Goal: Transaction & Acquisition: Purchase product/service

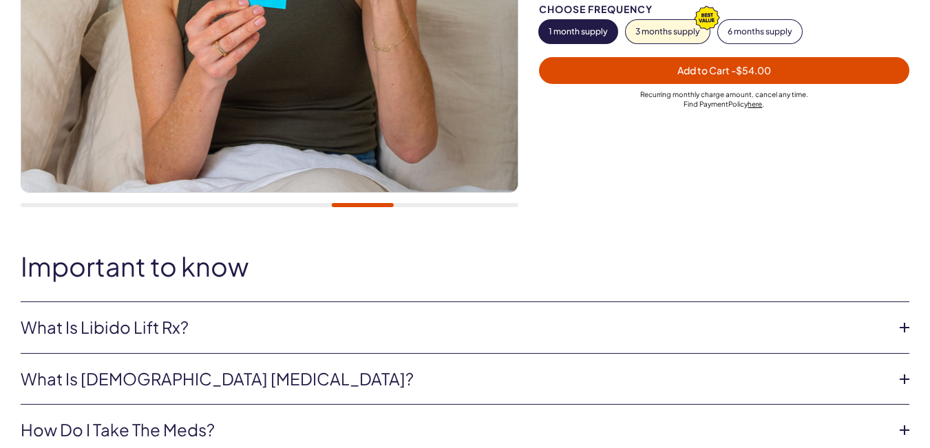
scroll to position [482, 0]
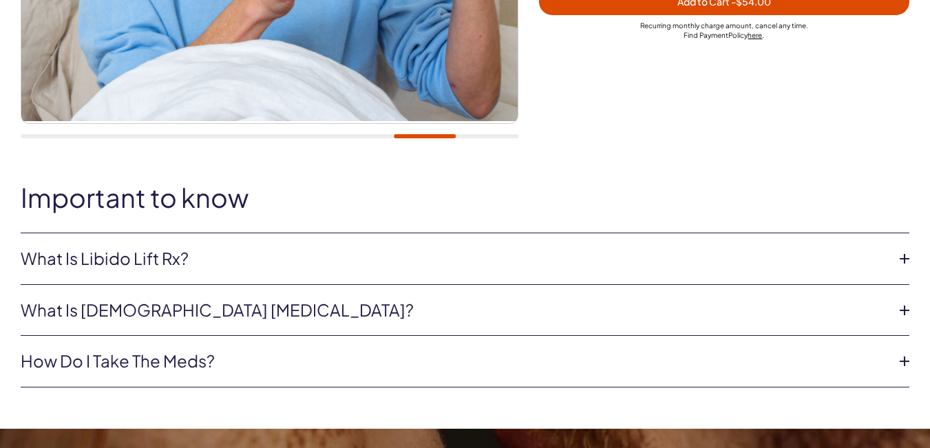
click at [156, 259] on link "What is Libido Lift Rx?" at bounding box center [454, 258] width 866 height 23
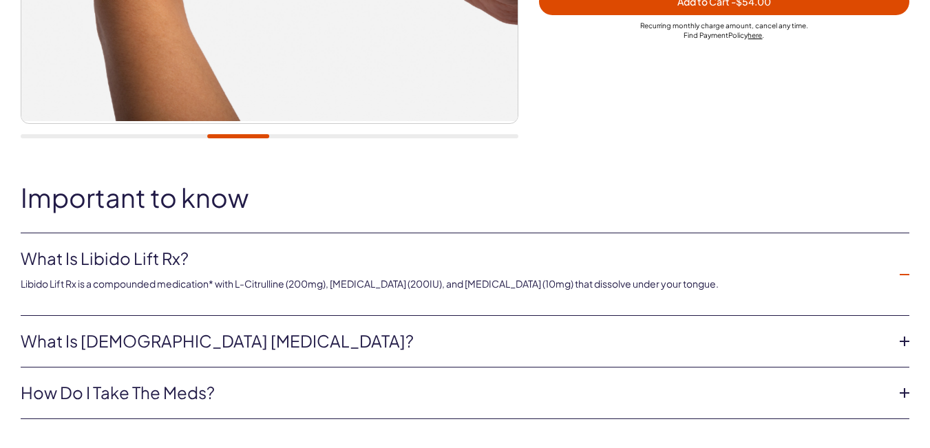
click at [211, 343] on link "What is [DEMOGRAPHIC_DATA] [MEDICAL_DATA]?" at bounding box center [454, 341] width 866 height 23
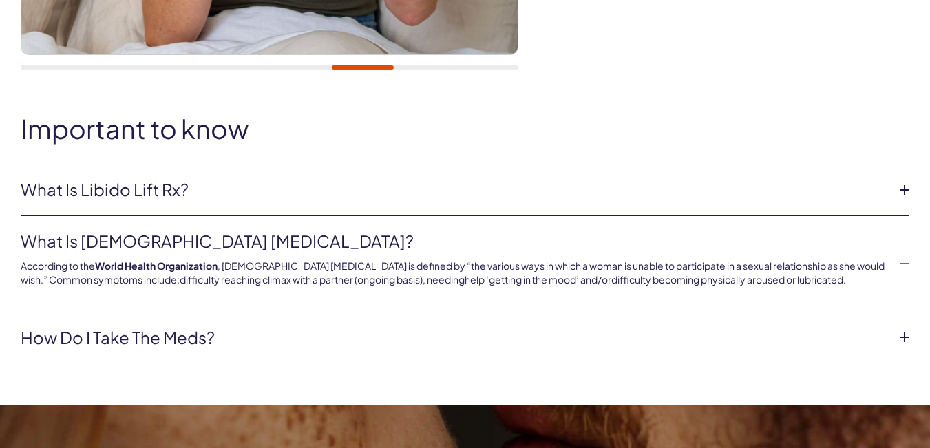
scroll to position [619, 0]
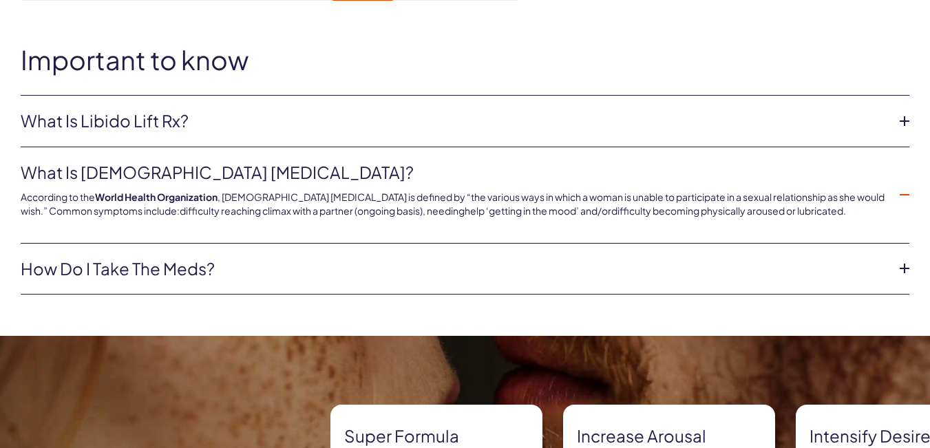
click at [173, 270] on link "How do I take the meds?" at bounding box center [454, 268] width 866 height 23
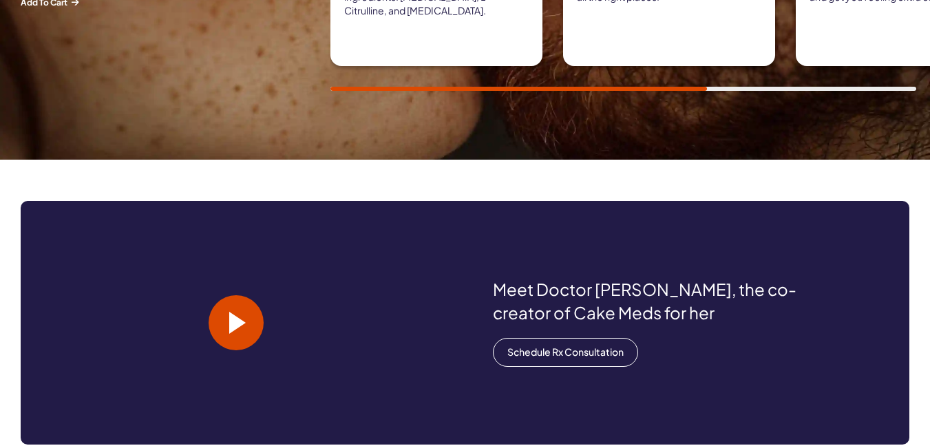
scroll to position [1170, 0]
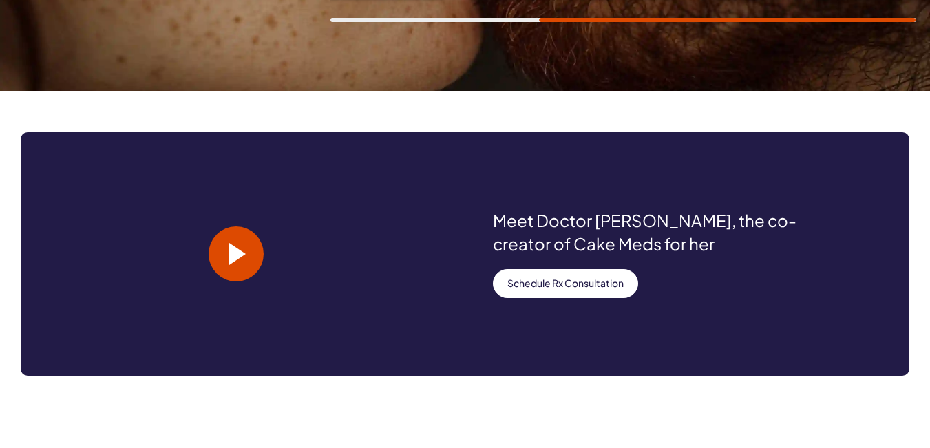
click at [590, 281] on link "Schedule Rx Consultation" at bounding box center [565, 283] width 145 height 29
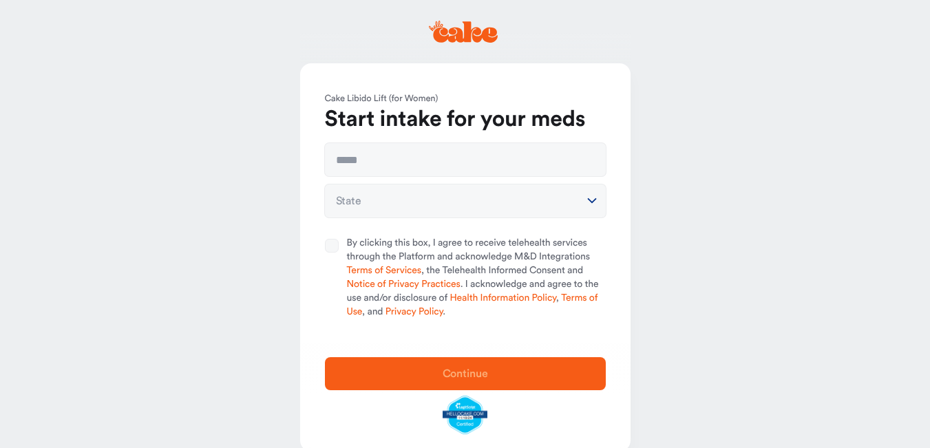
scroll to position [24, 0]
